Goal: Task Accomplishment & Management: Use online tool/utility

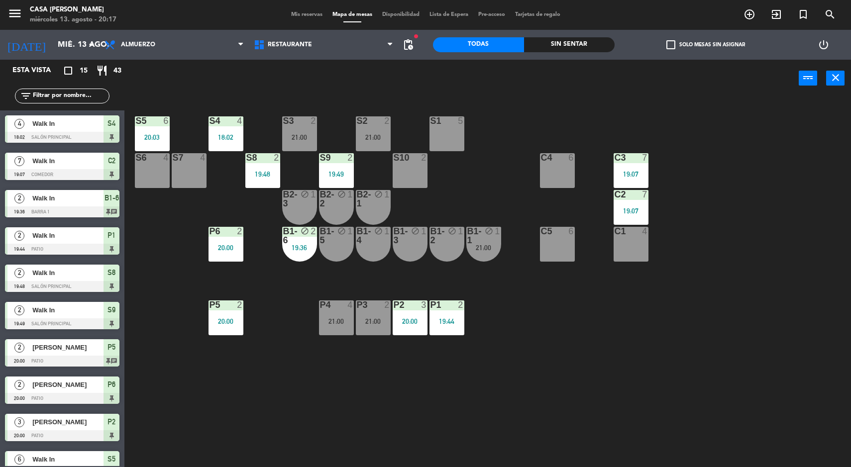
click at [370, 140] on div "21:00" at bounding box center [373, 137] width 35 height 7
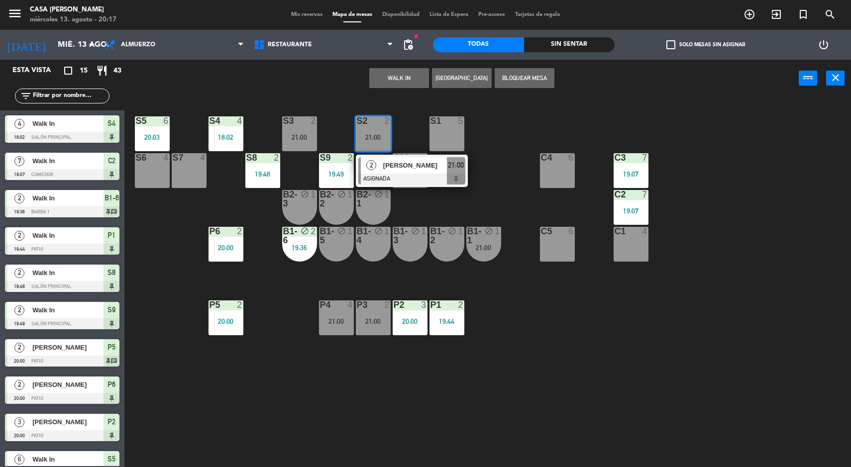
click at [428, 162] on span "[PERSON_NAME]" at bounding box center [415, 165] width 64 height 10
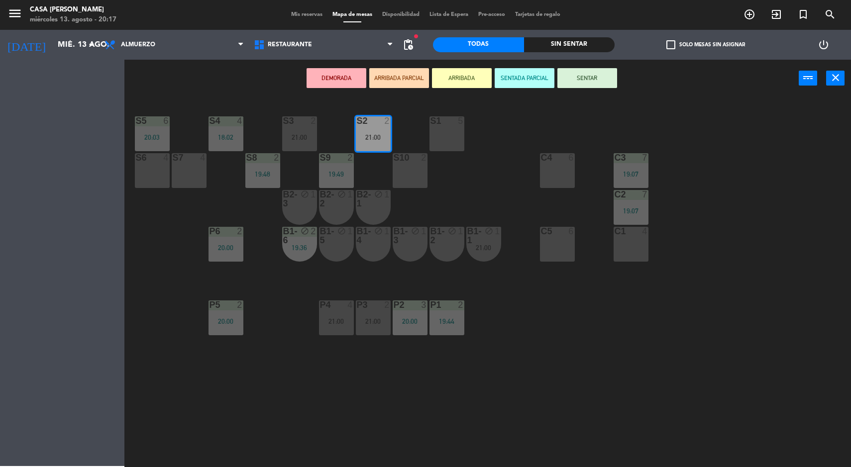
click at [451, 120] on div at bounding box center [446, 120] width 16 height 9
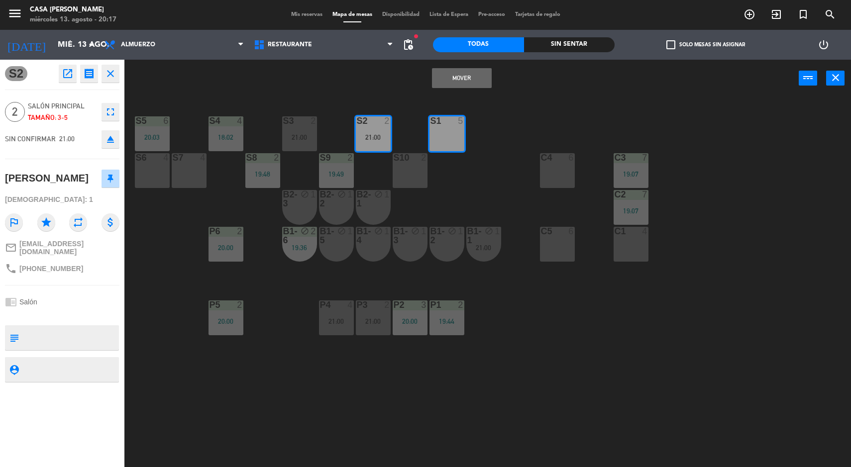
click at [456, 72] on button "Mover" at bounding box center [462, 78] width 60 height 20
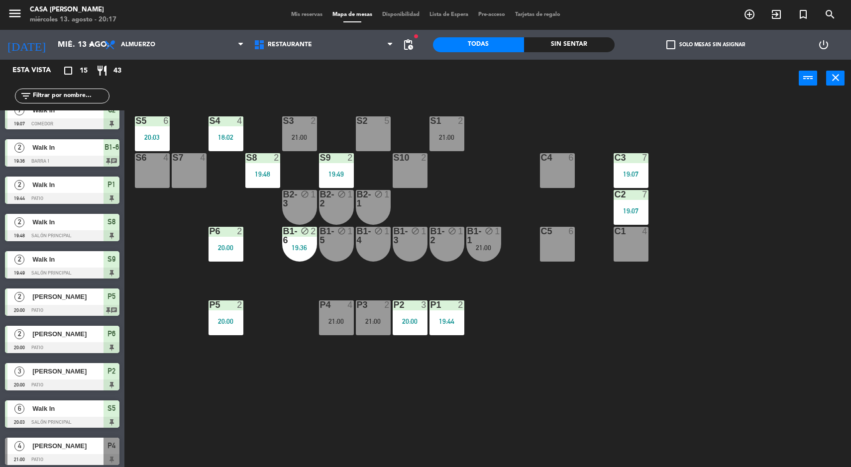
scroll to position [1, 0]
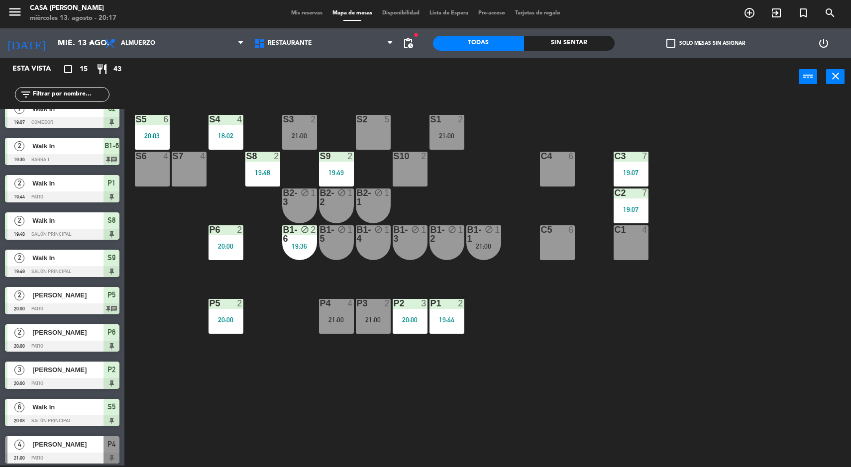
click at [763, 393] on div "S5 6 20:03 S4 4 18:02 S3 2 21:00 S2 5 S1 2 21:00 S6 4 S7 4 S8 2 19:48 S9 2 19:4…" at bounding box center [492, 282] width 718 height 370
click at [389, 119] on div "5" at bounding box center [387, 119] width 6 height 9
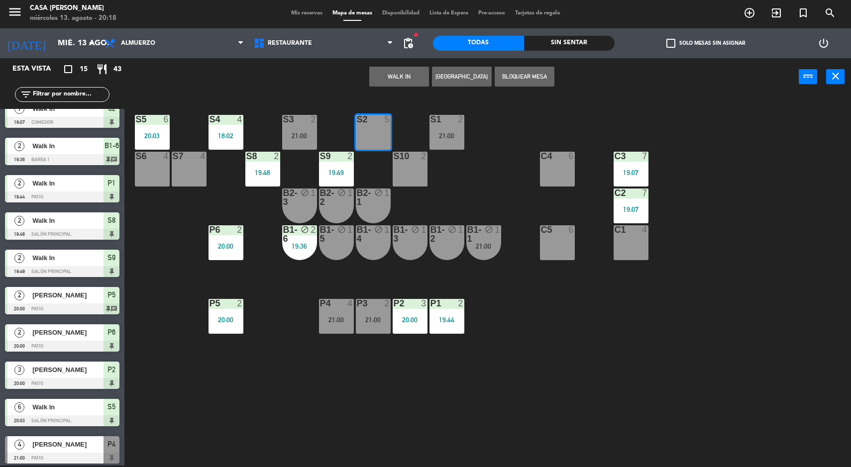
click at [389, 80] on button "WALK IN" at bounding box center [399, 77] width 60 height 20
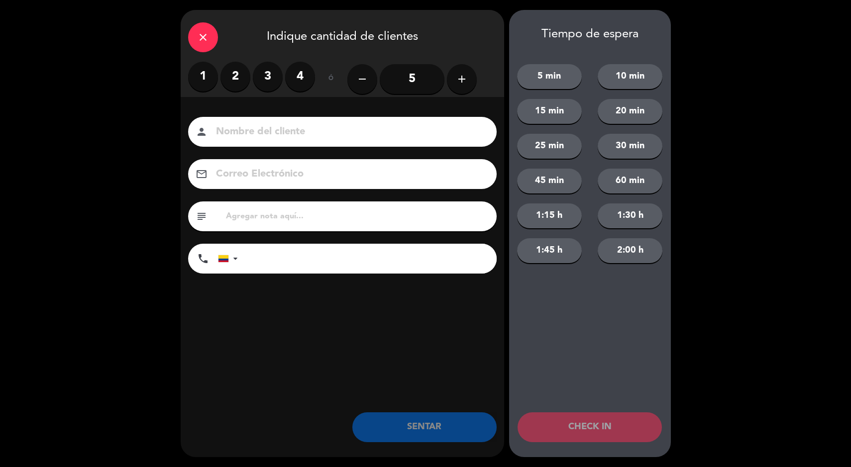
click at [304, 76] on label "4" at bounding box center [300, 77] width 30 height 30
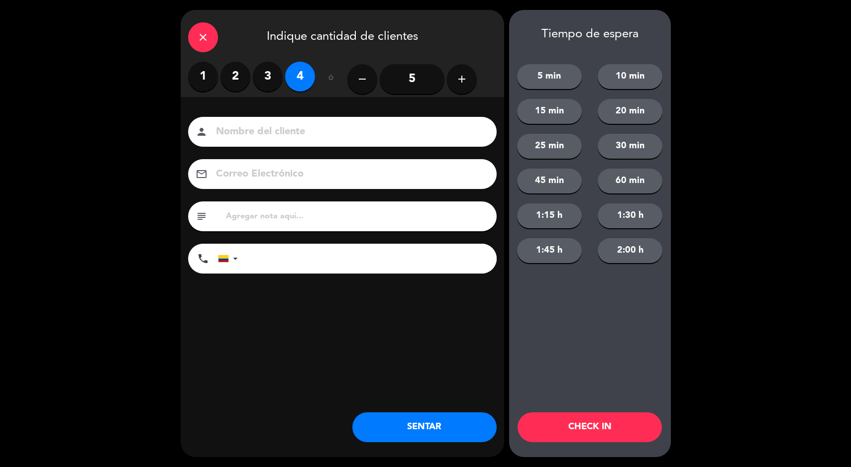
click at [265, 83] on label "3" at bounding box center [268, 77] width 30 height 30
click at [399, 423] on button "SENTAR" at bounding box center [424, 427] width 144 height 30
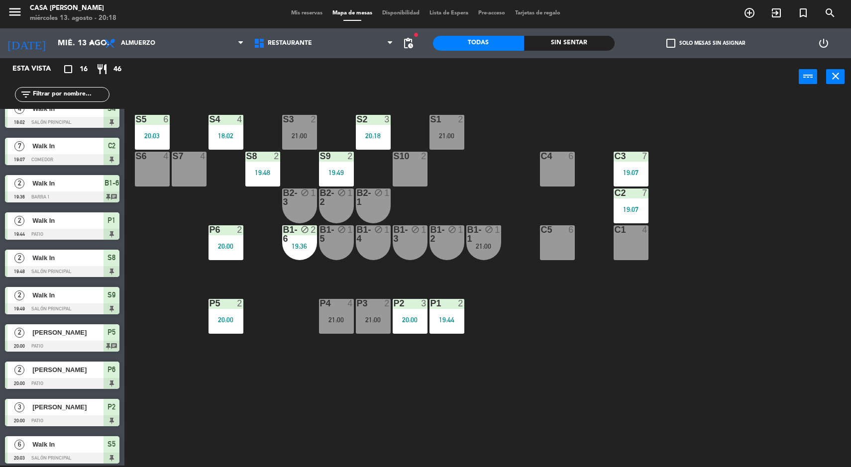
scroll to position [0, 0]
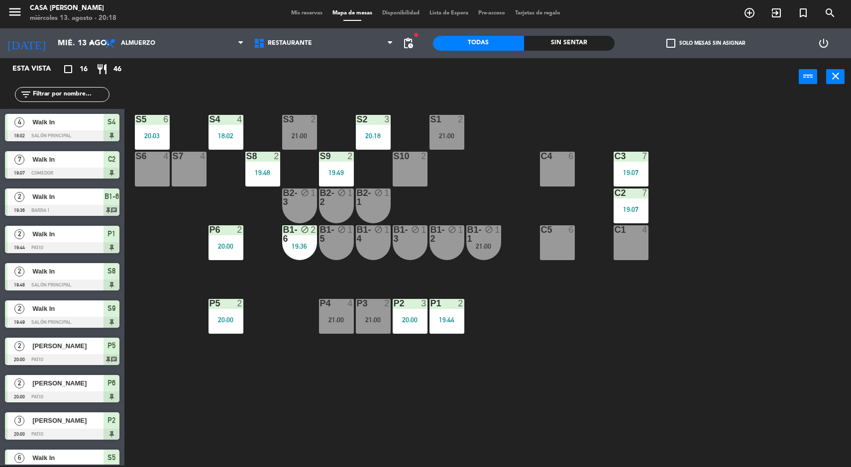
click at [794, 385] on div "S5 6 20:03 S4 4 18:02 S3 2 21:00 S2 3 20:18 S1 2 21:00 S6 4 S7 4 S8 2 19:48 S9 …" at bounding box center [492, 282] width 718 height 370
click at [210, 119] on div "S4" at bounding box center [209, 119] width 0 height 9
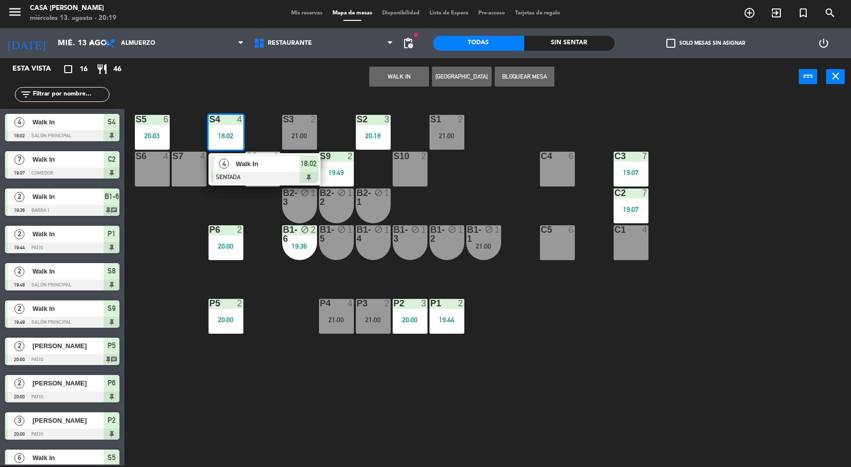
click at [240, 162] on span "Walk In" at bounding box center [268, 164] width 64 height 10
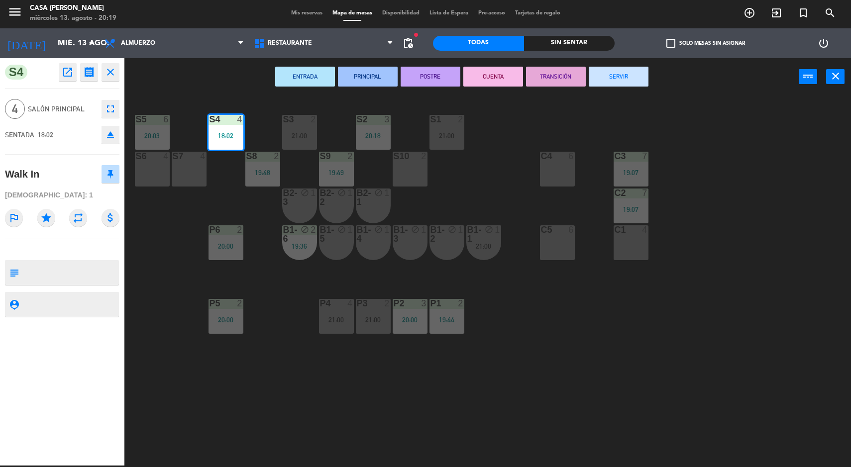
click at [638, 78] on button "SERVIR" at bounding box center [618, 77] width 60 height 20
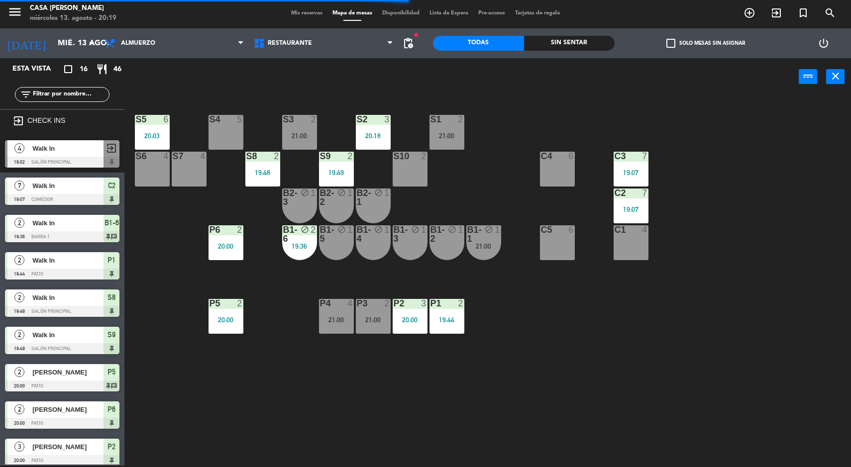
click at [838, 292] on div "S5 6 20:03 S4 5 S3 2 21:00 S2 3 20:18 S1 2 21:00 S6 4 S7 4 S8 2 19:48 S9 2 19:4…" at bounding box center [492, 282] width 718 height 370
click at [791, 298] on div "S5 6 20:03 S4 5 S3 2 21:00 S2 3 20:18 S1 2 21:00 S6 4 S7 4 S8 2 19:48 S9 2 19:4…" at bounding box center [492, 282] width 718 height 370
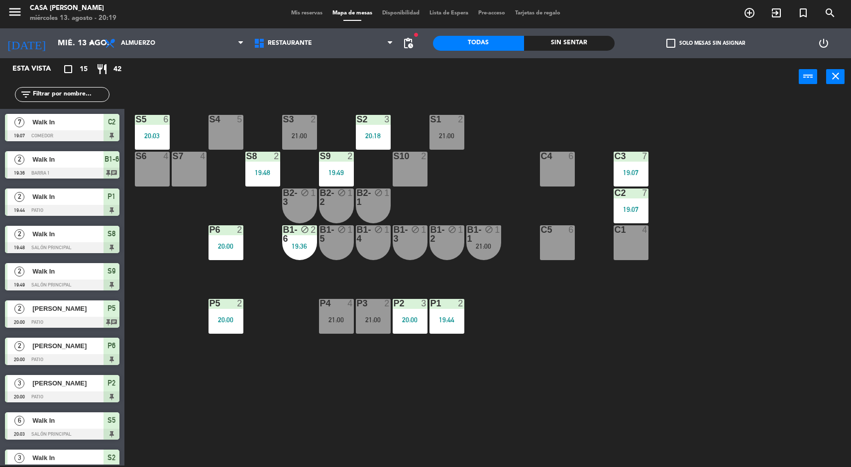
click at [843, 377] on div "S5 6 20:03 S4 5 S3 2 21:00 S2 3 20:18 S1 2 21:00 S6 4 S7 4 S8 2 19:48 S9 2 19:4…" at bounding box center [492, 282] width 718 height 370
click at [304, 133] on div "21:00" at bounding box center [299, 135] width 35 height 7
click at [490, 375] on div "S5 6 20:03 S4 5 S3 2 21:00 S2 3 20:18 S1 2 21:00 S6 4 S7 4 S8 2 19:48 S9 2 19:4…" at bounding box center [492, 282] width 718 height 370
click at [458, 133] on div "21:00" at bounding box center [446, 135] width 35 height 7
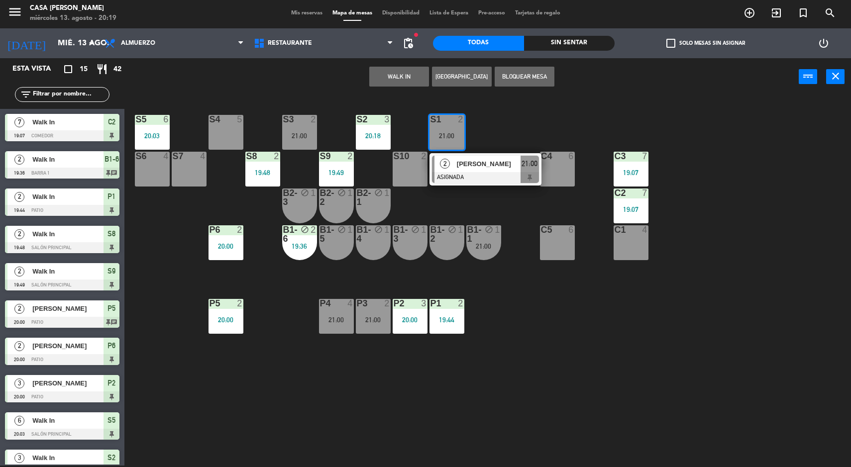
click at [454, 168] on div "2" at bounding box center [444, 164] width 21 height 16
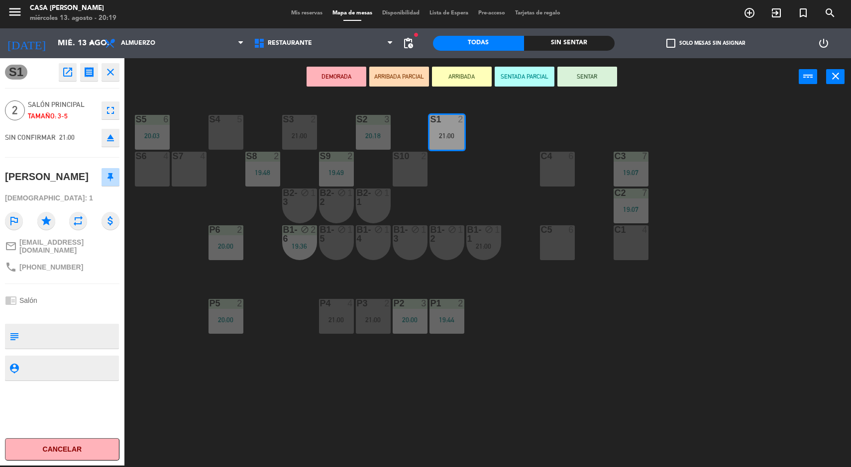
click at [219, 124] on div "S4 5" at bounding box center [225, 132] width 35 height 35
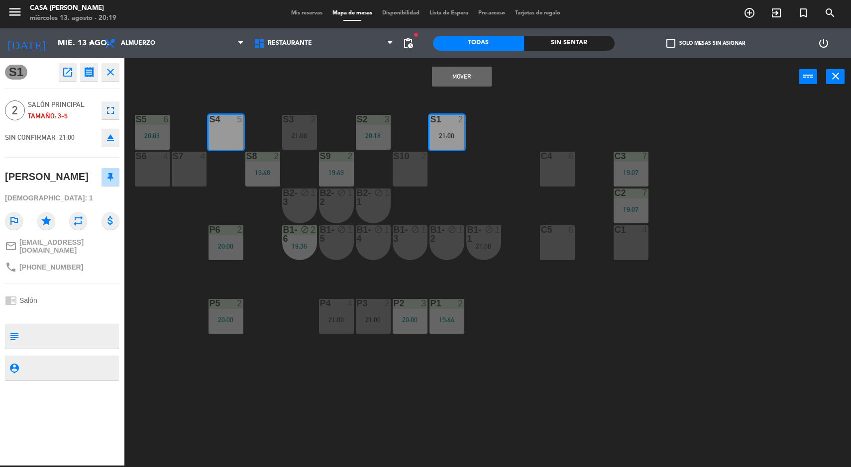
click at [447, 71] on button "Mover" at bounding box center [462, 77] width 60 height 20
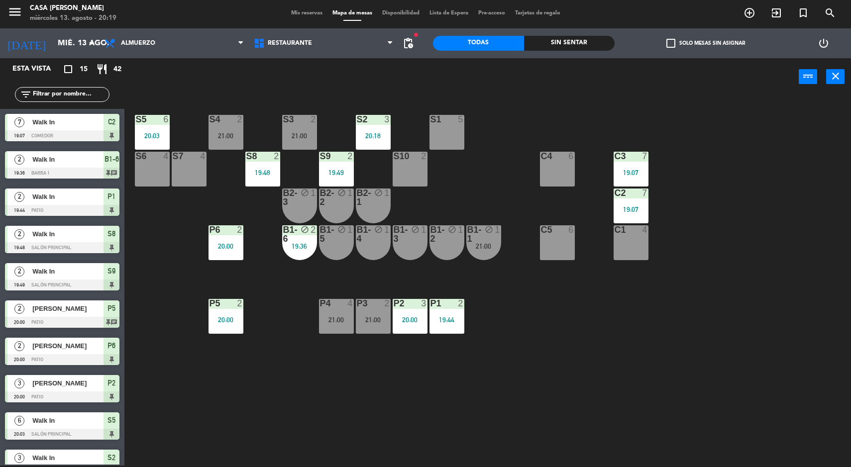
scroll to position [51, 0]
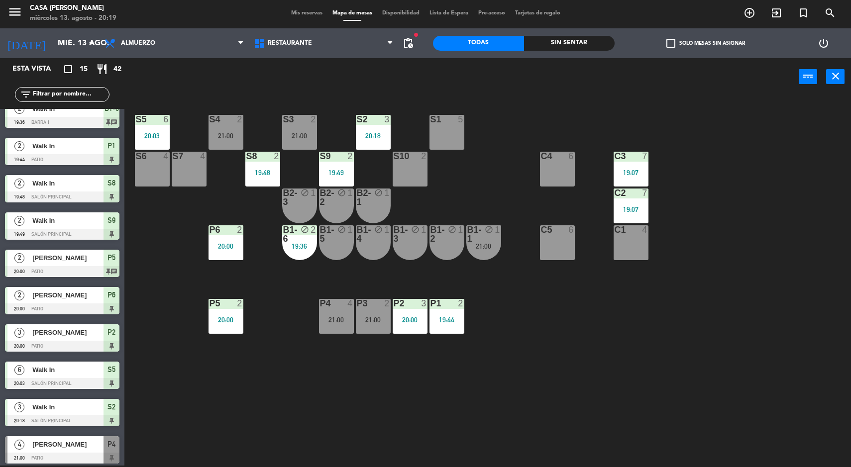
click at [796, 376] on div "S5 6 20:03 S4 2 21:00 S3 2 21:00 S2 3 20:18 S1 5 S6 4 S7 4 S8 2 19:48 S9 2 19:4…" at bounding box center [492, 282] width 718 height 370
click at [461, 119] on div "5" at bounding box center [461, 119] width 6 height 9
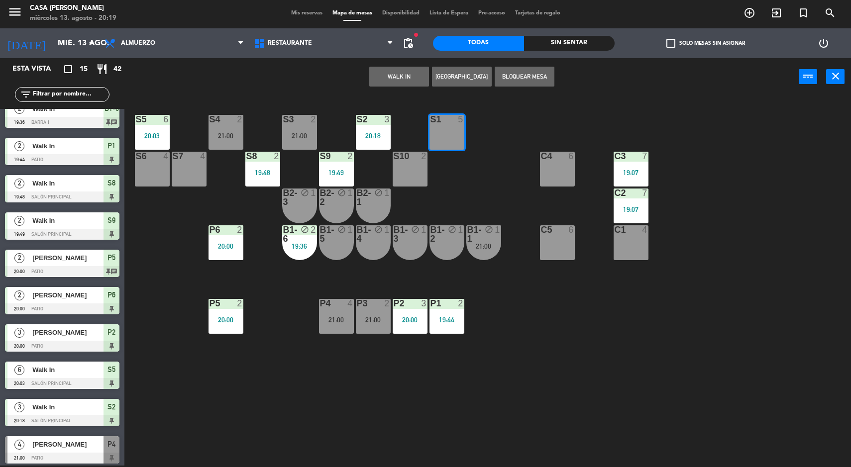
click at [391, 85] on button "WALK IN" at bounding box center [399, 77] width 60 height 20
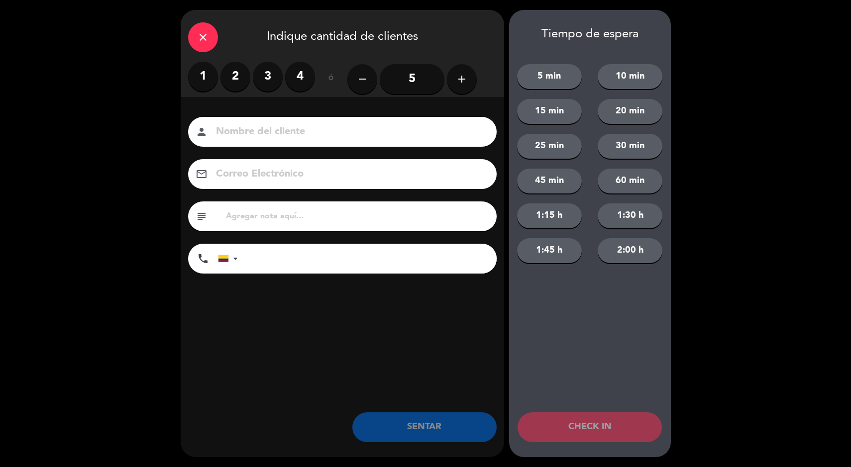
click at [306, 75] on label "4" at bounding box center [300, 77] width 30 height 30
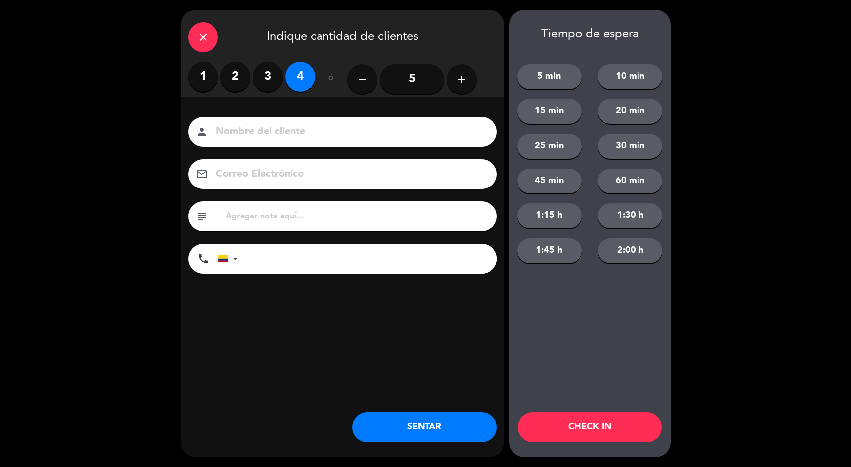
click at [383, 438] on button "SENTAR" at bounding box center [424, 427] width 144 height 30
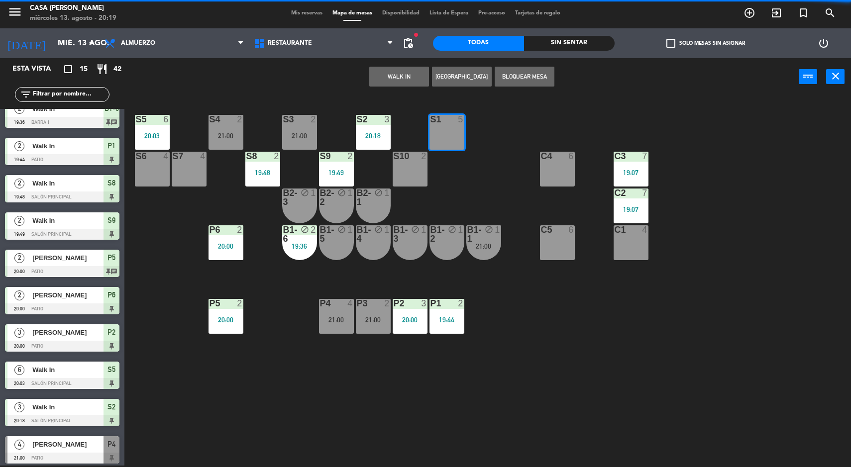
scroll to position [0, 0]
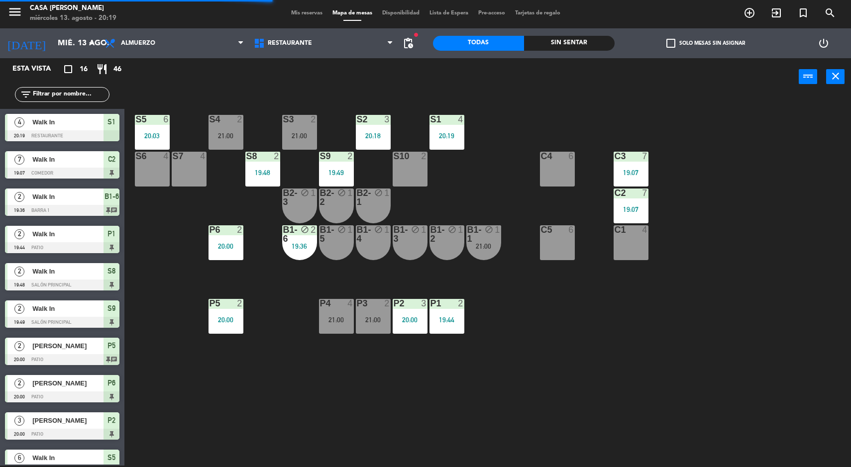
click at [758, 348] on div "S5 6 20:03 S4 2 21:00 S3 2 21:00 S2 3 20:18 S1 4 20:19 S6 4 S7 4 S8 2 19:48 S9 …" at bounding box center [492, 282] width 718 height 370
click at [243, 378] on div "S5 6 20:03 S4 2 21:00 S3 2 21:00 S2 3 20:18 S1 4 20:19 S6 4 S7 4 S8 2 19:48 S9 …" at bounding box center [492, 282] width 718 height 370
click at [785, 278] on div "S5 6 20:03 S4 2 21:00 S3 2 21:00 S2 3 20:18 S1 4 20:19 S6 4 S7 4 S8 2 19:48 S9 …" at bounding box center [492, 282] width 718 height 370
click at [219, 137] on div "21:00" at bounding box center [225, 135] width 35 height 7
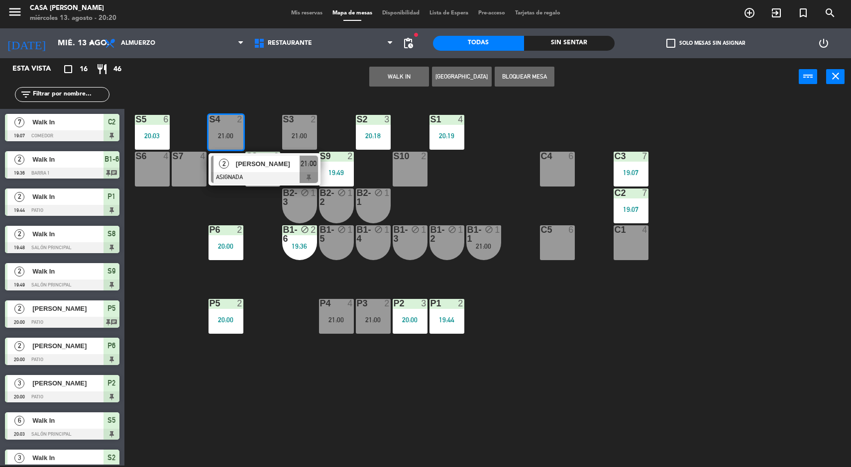
click at [256, 175] on div at bounding box center [264, 177] width 107 height 11
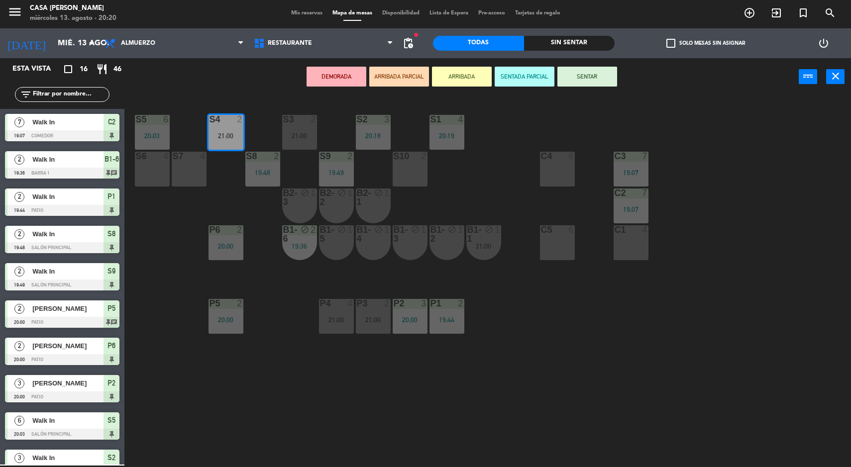
click at [578, 229] on div "6" at bounding box center [573, 229] width 16 height 9
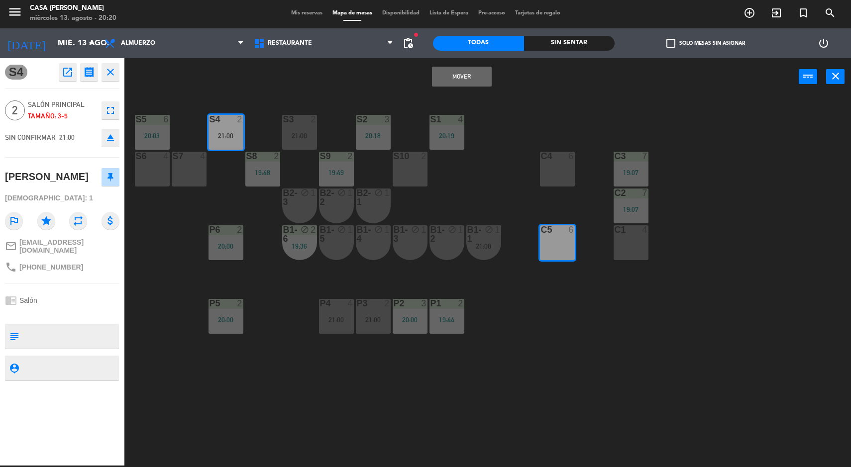
click at [574, 247] on div "C5 6" at bounding box center [557, 242] width 35 height 35
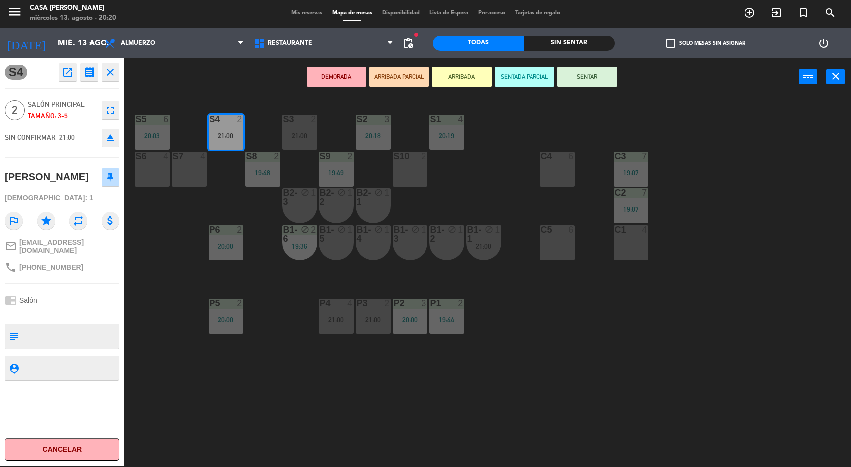
click at [643, 249] on div "C1 4" at bounding box center [630, 242] width 35 height 35
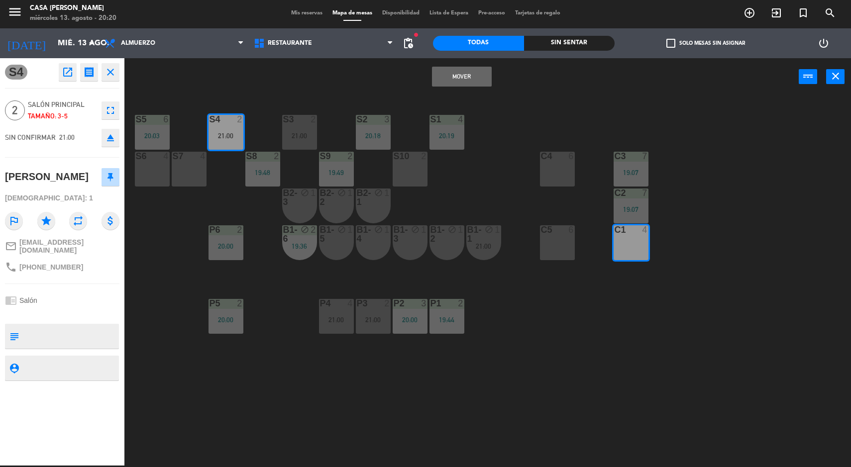
click at [460, 76] on button "Mover" at bounding box center [462, 77] width 60 height 20
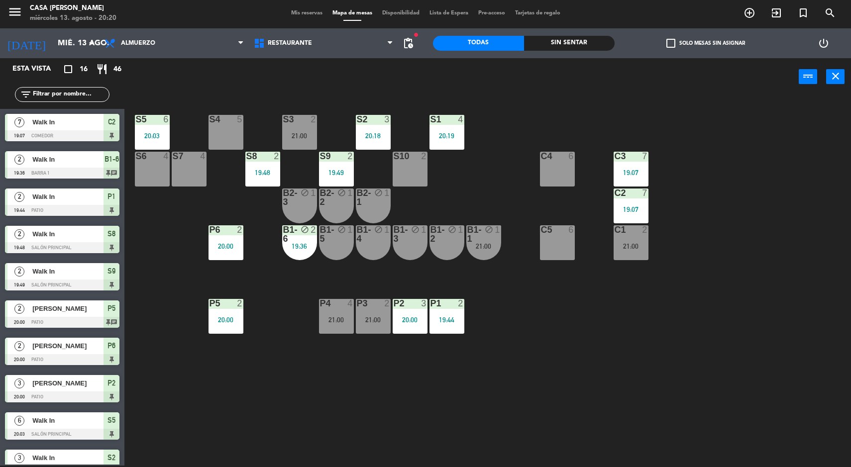
scroll to position [64, 0]
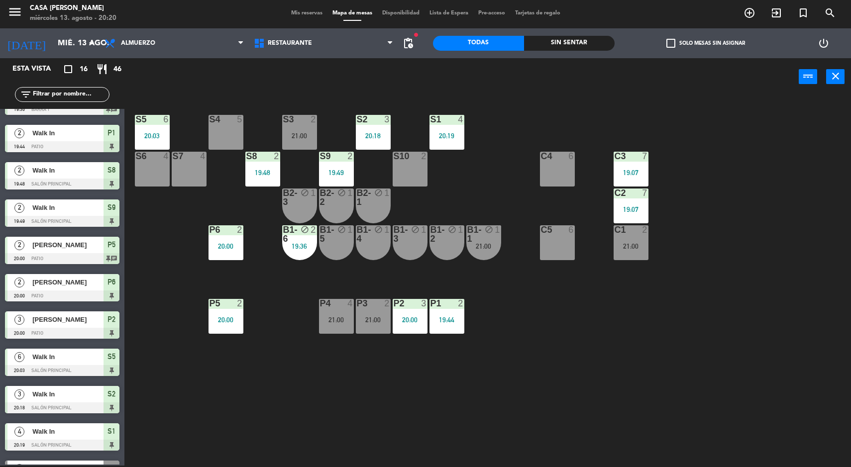
click at [219, 144] on div "S4 5" at bounding box center [225, 132] width 35 height 35
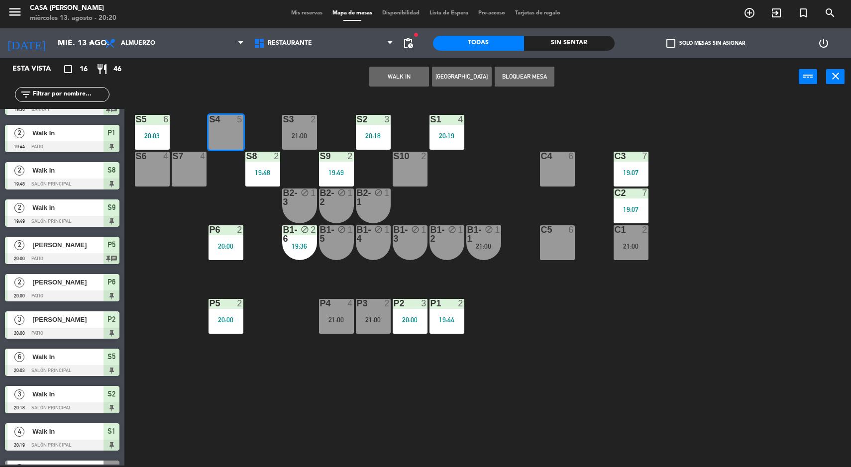
click at [403, 75] on button "WALK IN" at bounding box center [399, 77] width 60 height 20
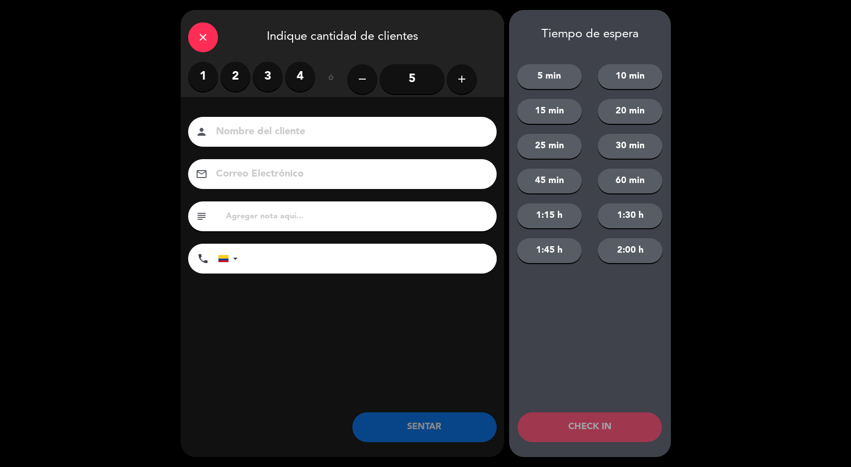
click at [286, 72] on label "4" at bounding box center [300, 77] width 30 height 30
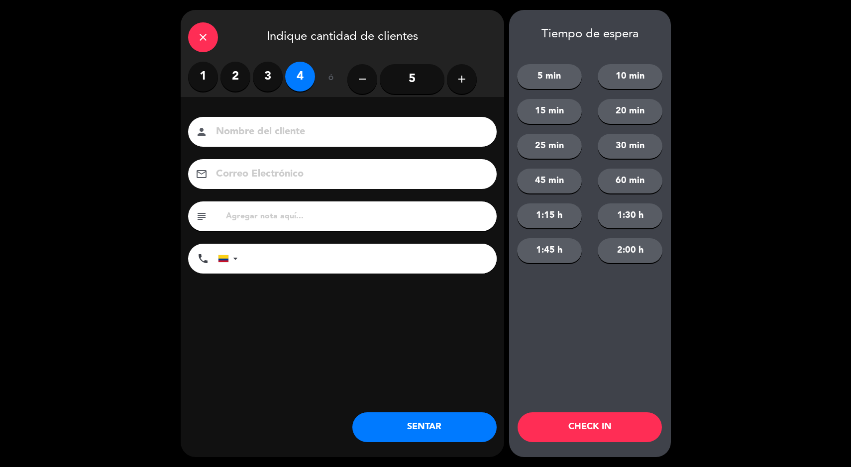
click at [453, 416] on button "SENTAR" at bounding box center [424, 427] width 144 height 30
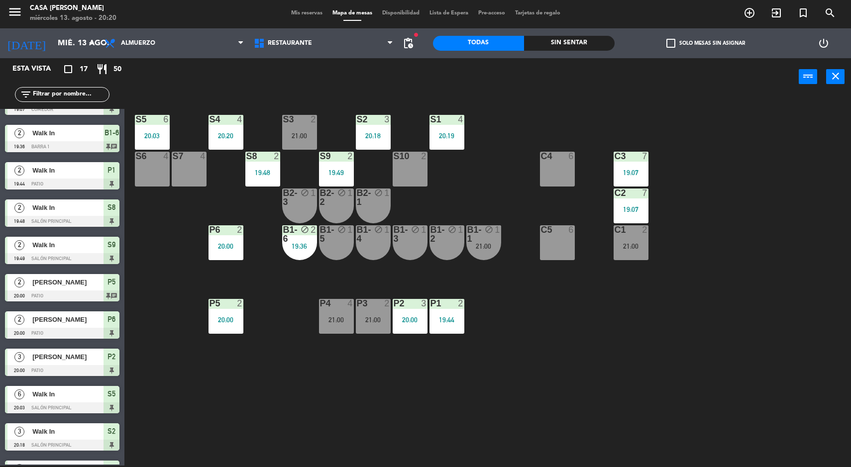
scroll to position [0, 0]
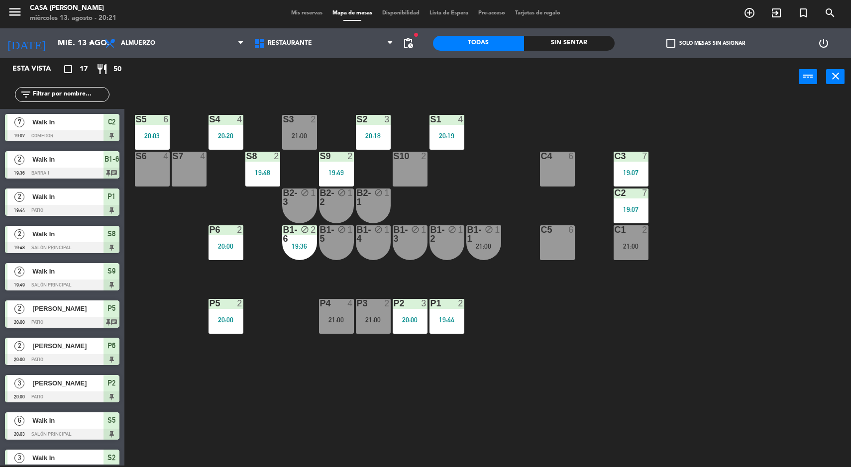
click at [808, 410] on div "S5 6 20:03 S4 4 20:20 S3 2 21:00 S2 3 20:18 S1 4 20:19 S6 4 S7 4 S8 2 19:48 S9 …" at bounding box center [492, 282] width 718 height 370
